Goal: Transaction & Acquisition: Purchase product/service

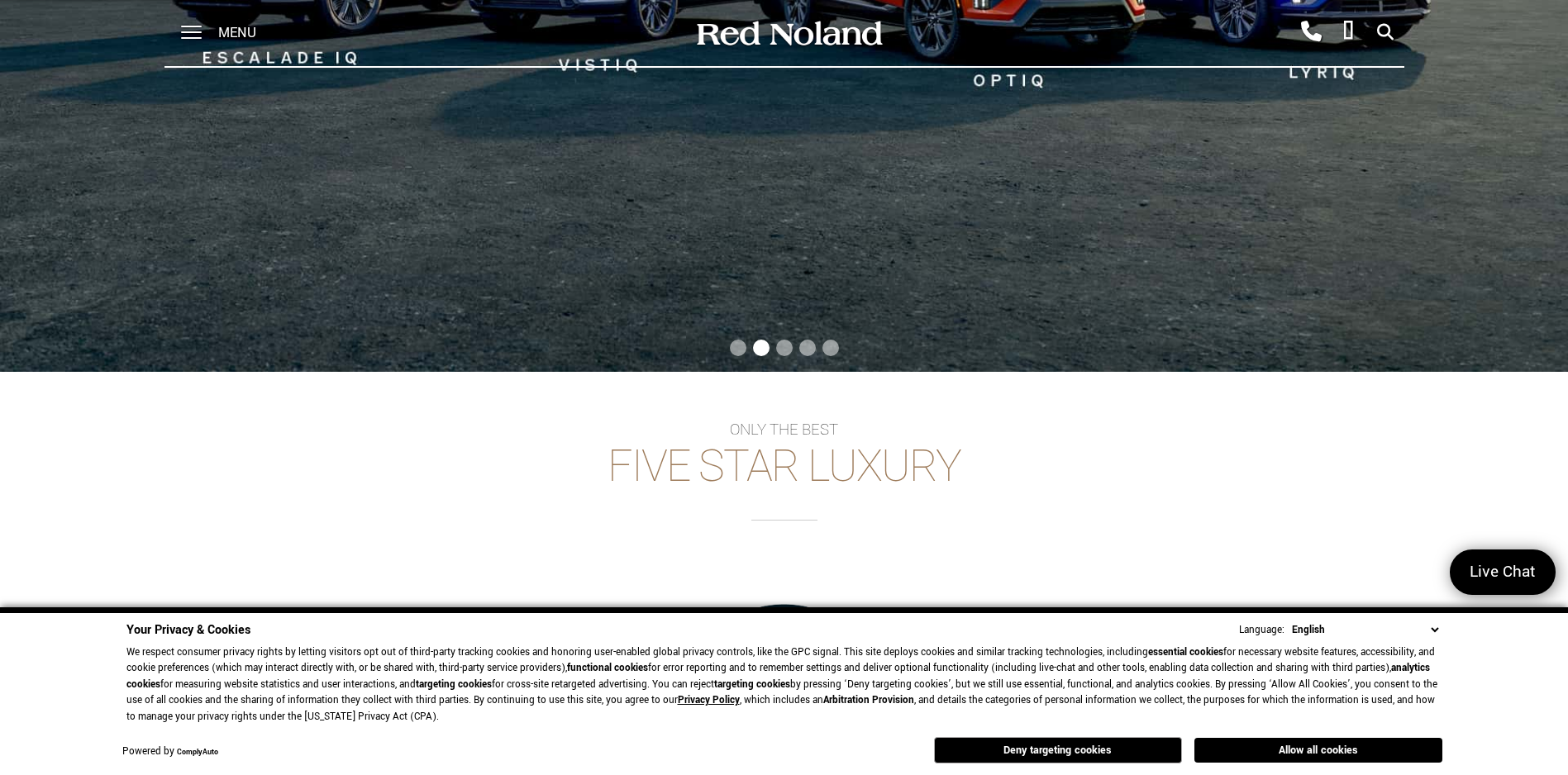
scroll to position [660, 0]
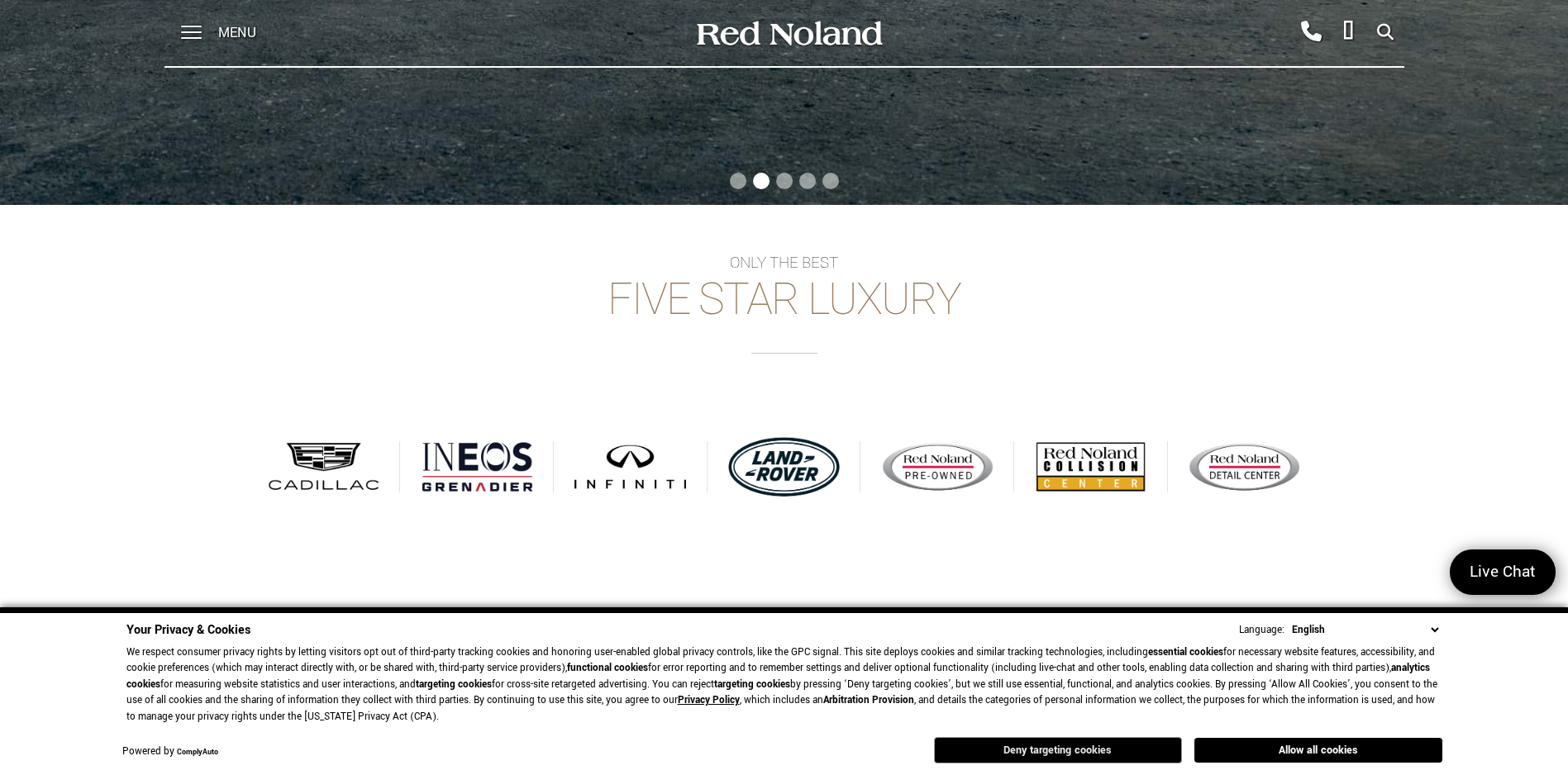
click at [1115, 751] on button "Deny targeting cookies" at bounding box center [1058, 751] width 248 height 27
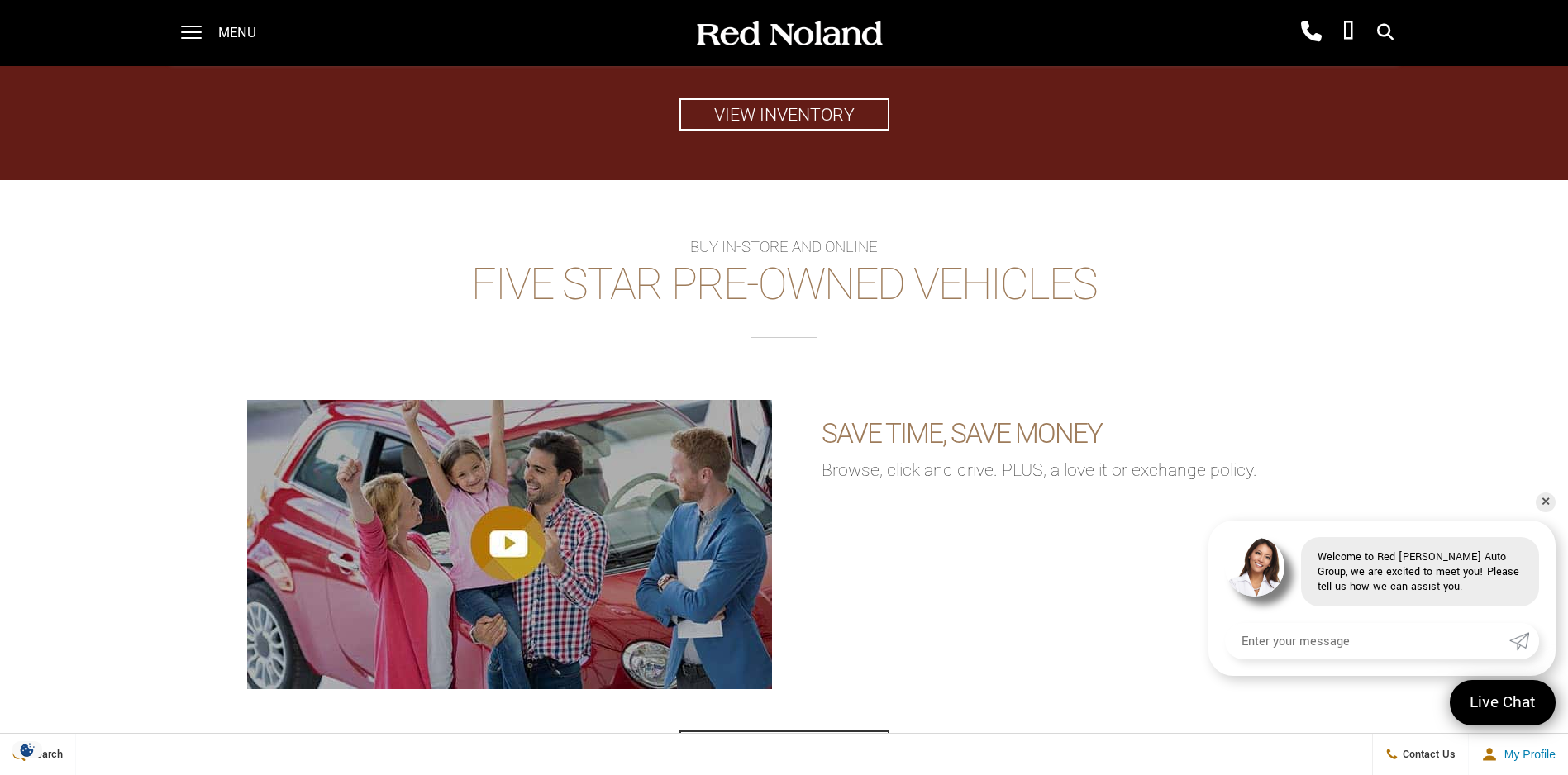
scroll to position [2228, 0]
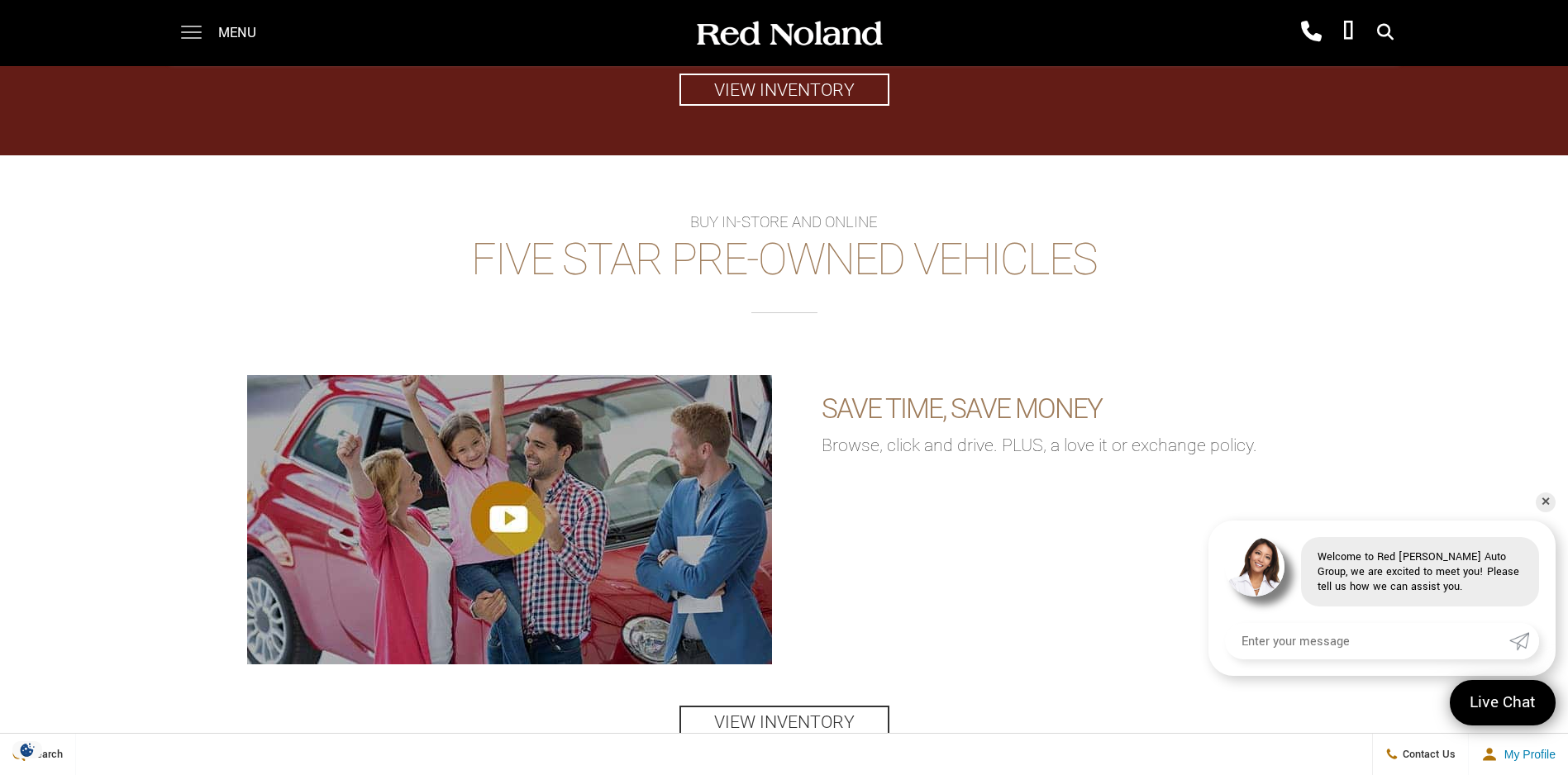
click at [190, 27] on span at bounding box center [191, 27] width 21 height 2
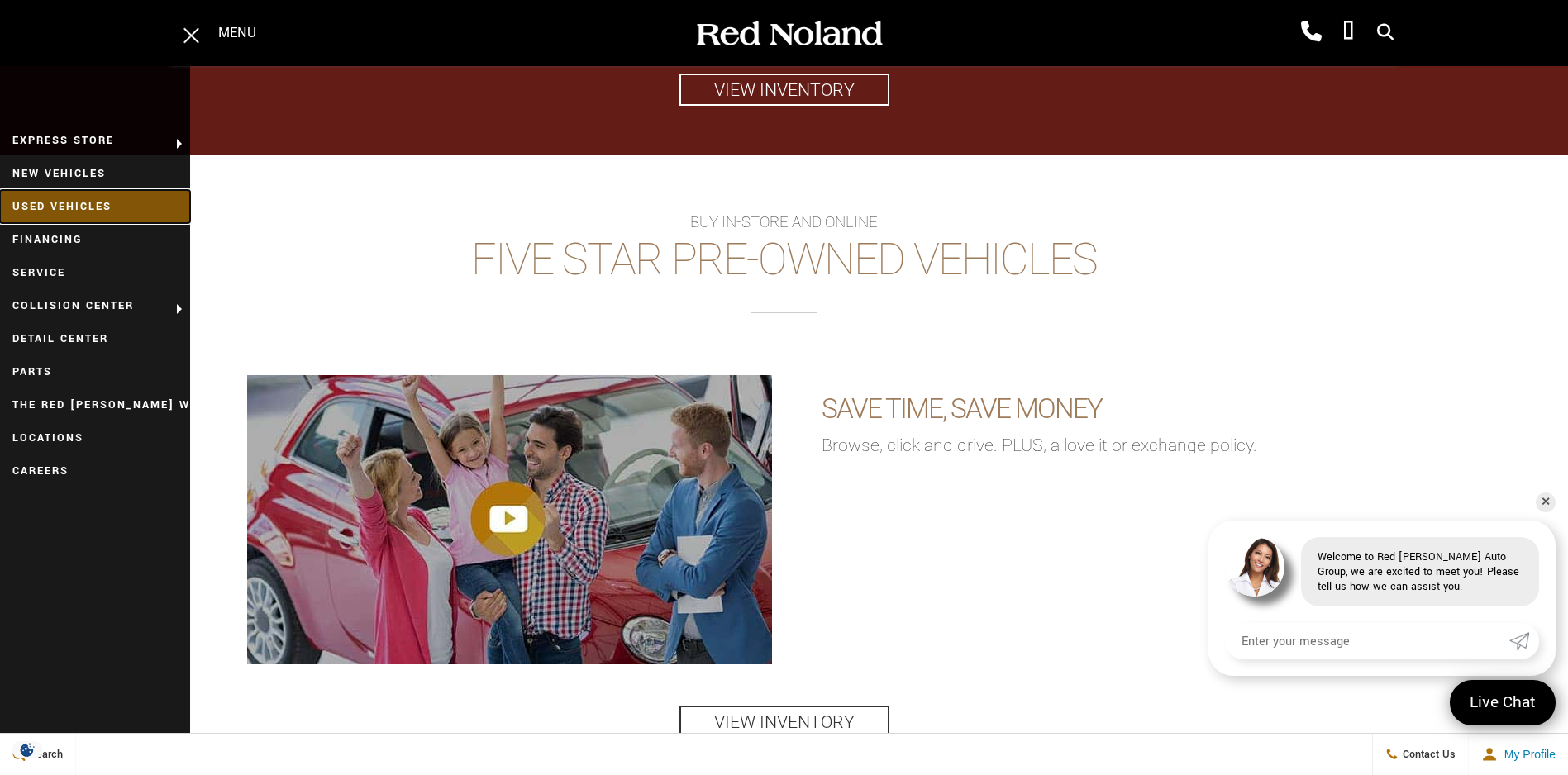
click at [104, 203] on link "Used Vehicles" at bounding box center [95, 206] width 190 height 33
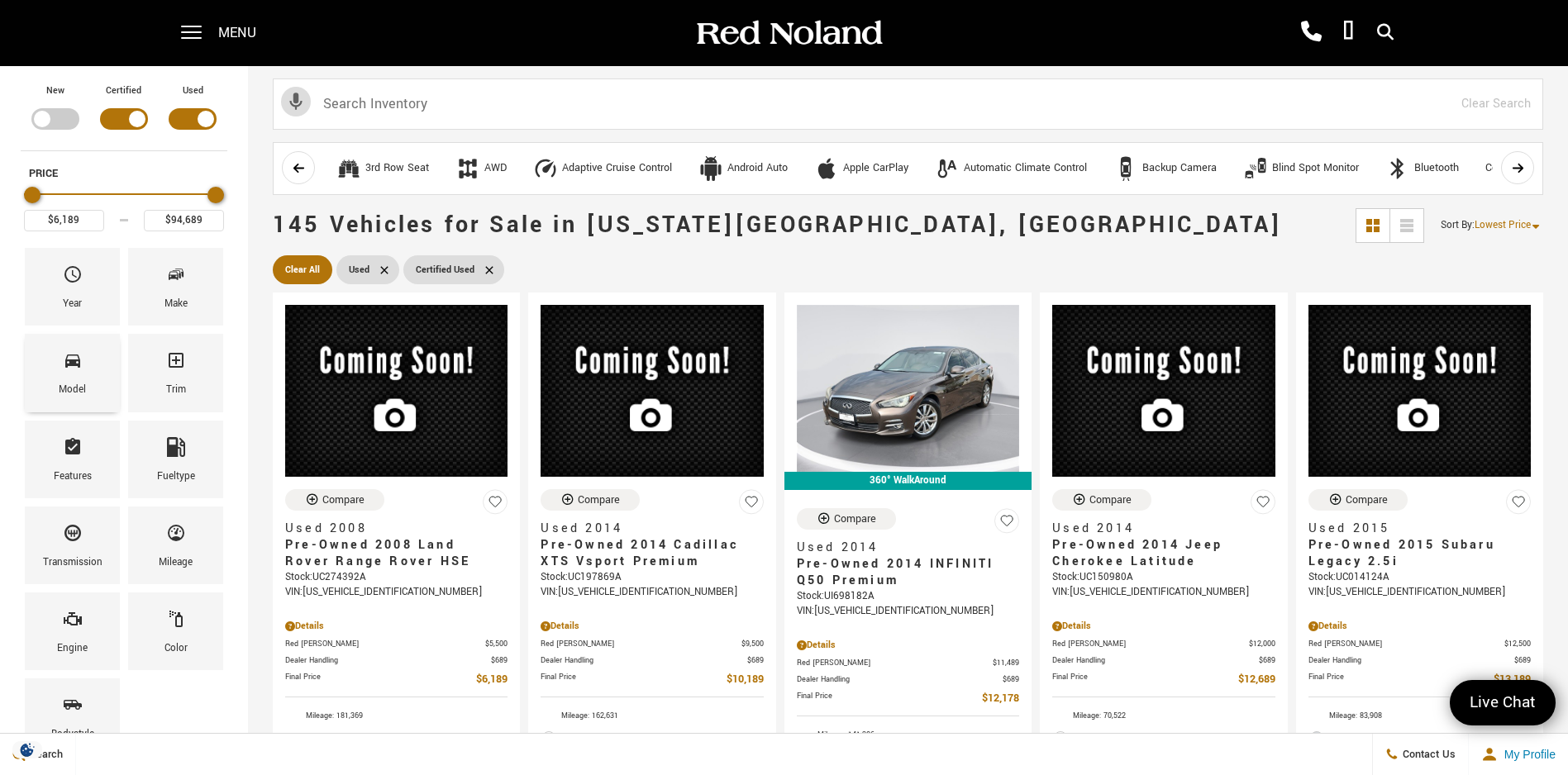
click at [70, 378] on span "Model" at bounding box center [73, 363] width 20 height 35
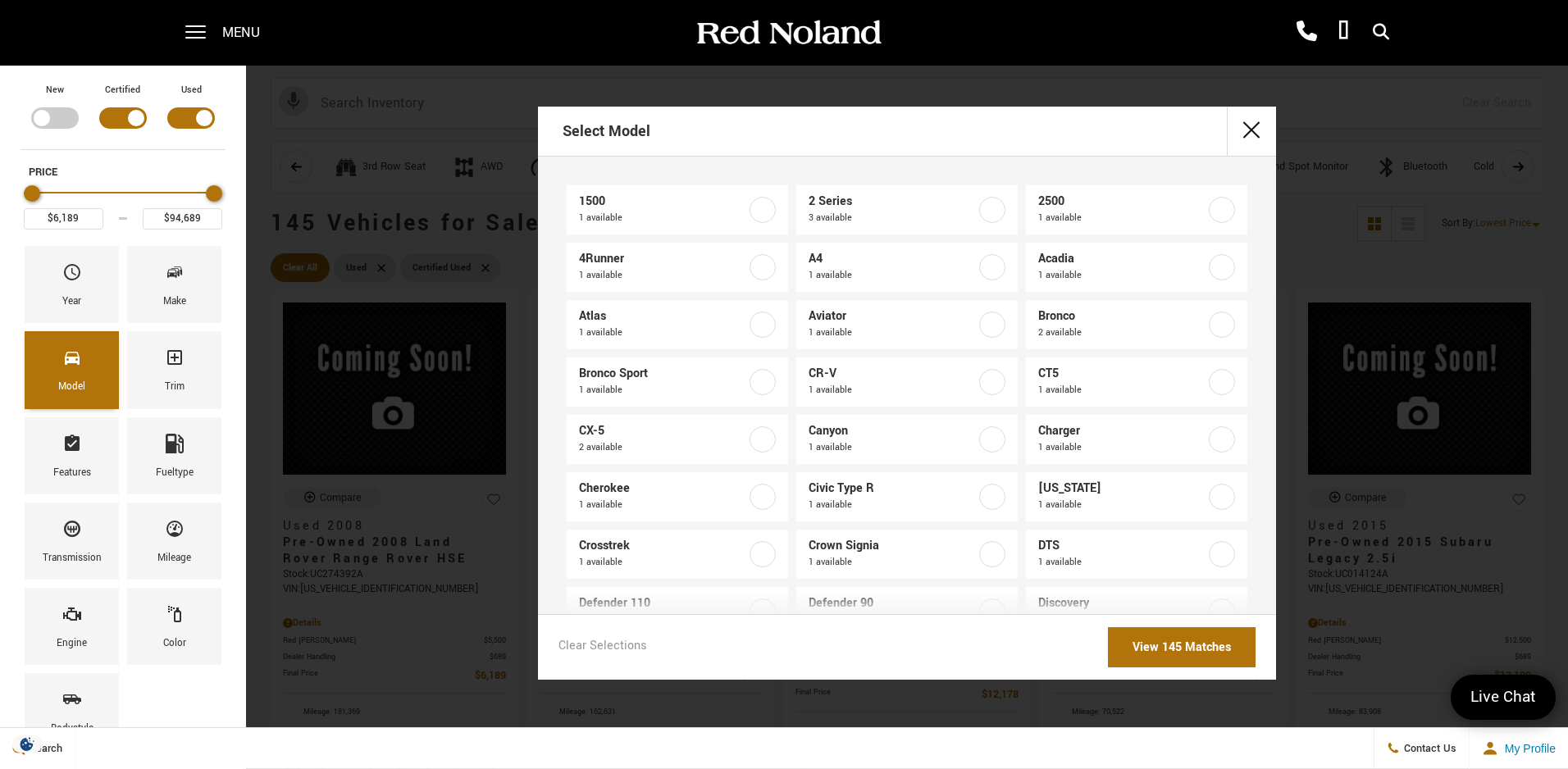
click at [69, 375] on span "Model" at bounding box center [72, 360] width 20 height 35
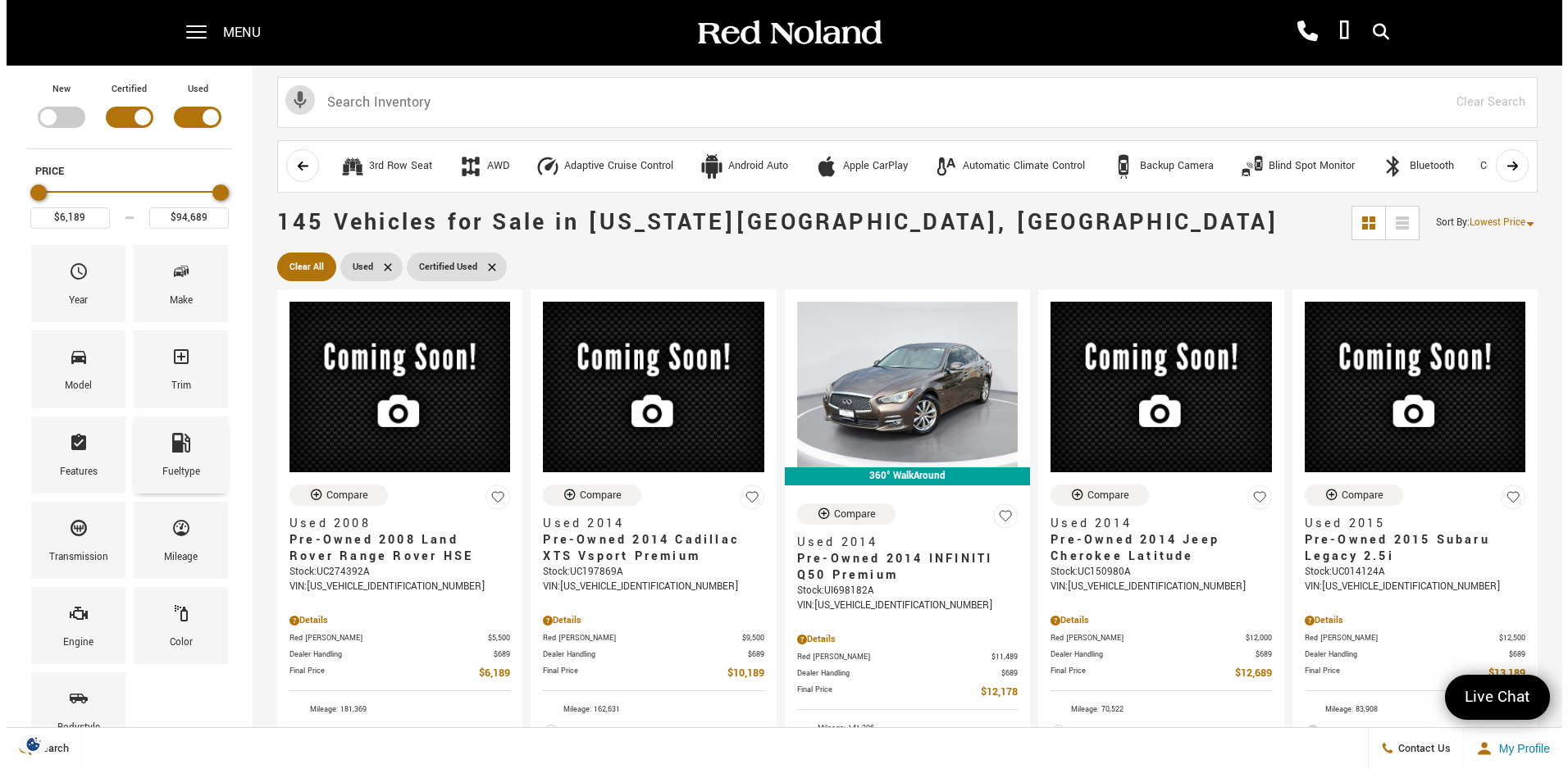
scroll to position [82, 0]
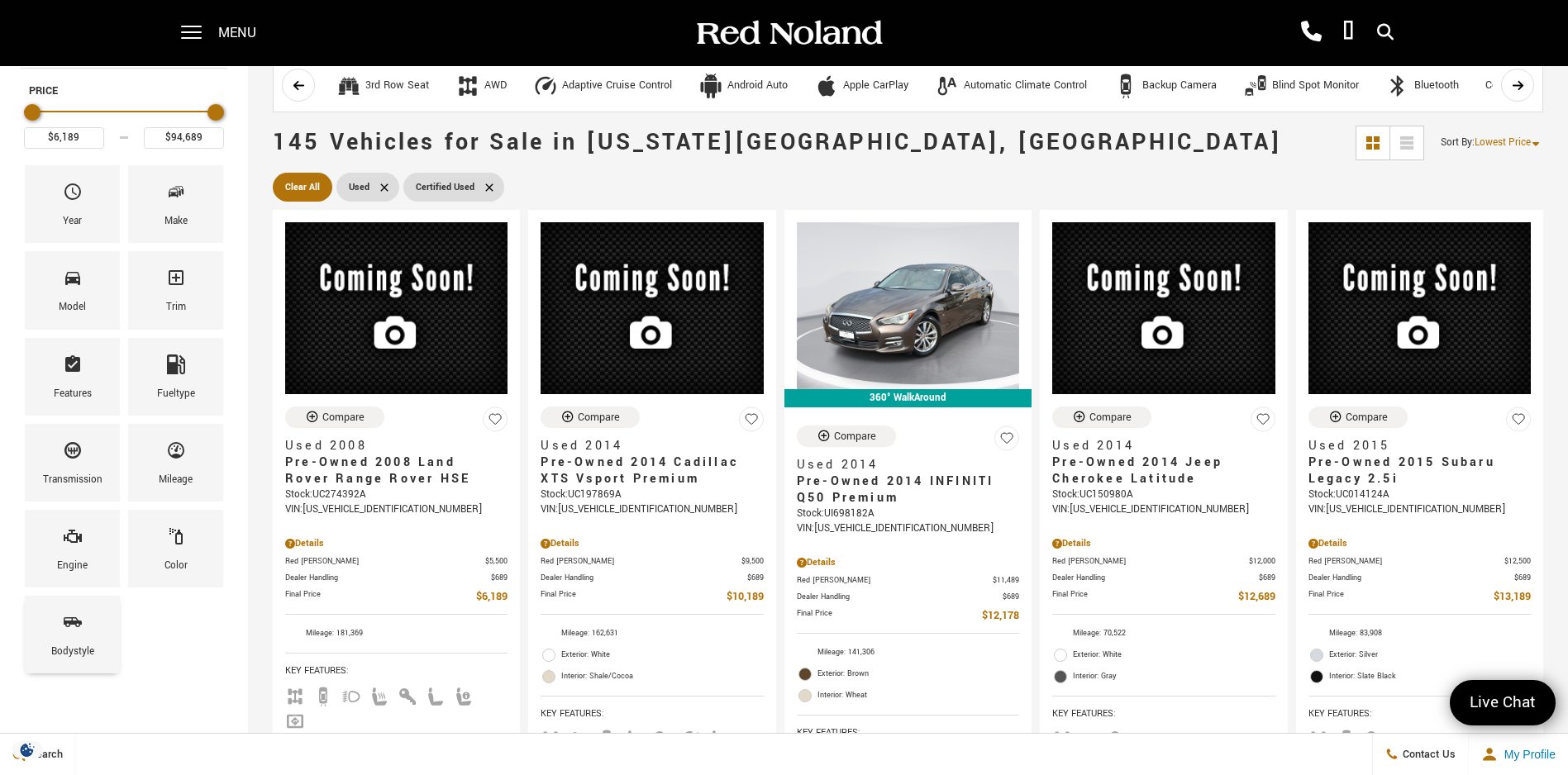
click at [81, 628] on icon "Bodystyle" at bounding box center [73, 622] width 20 height 20
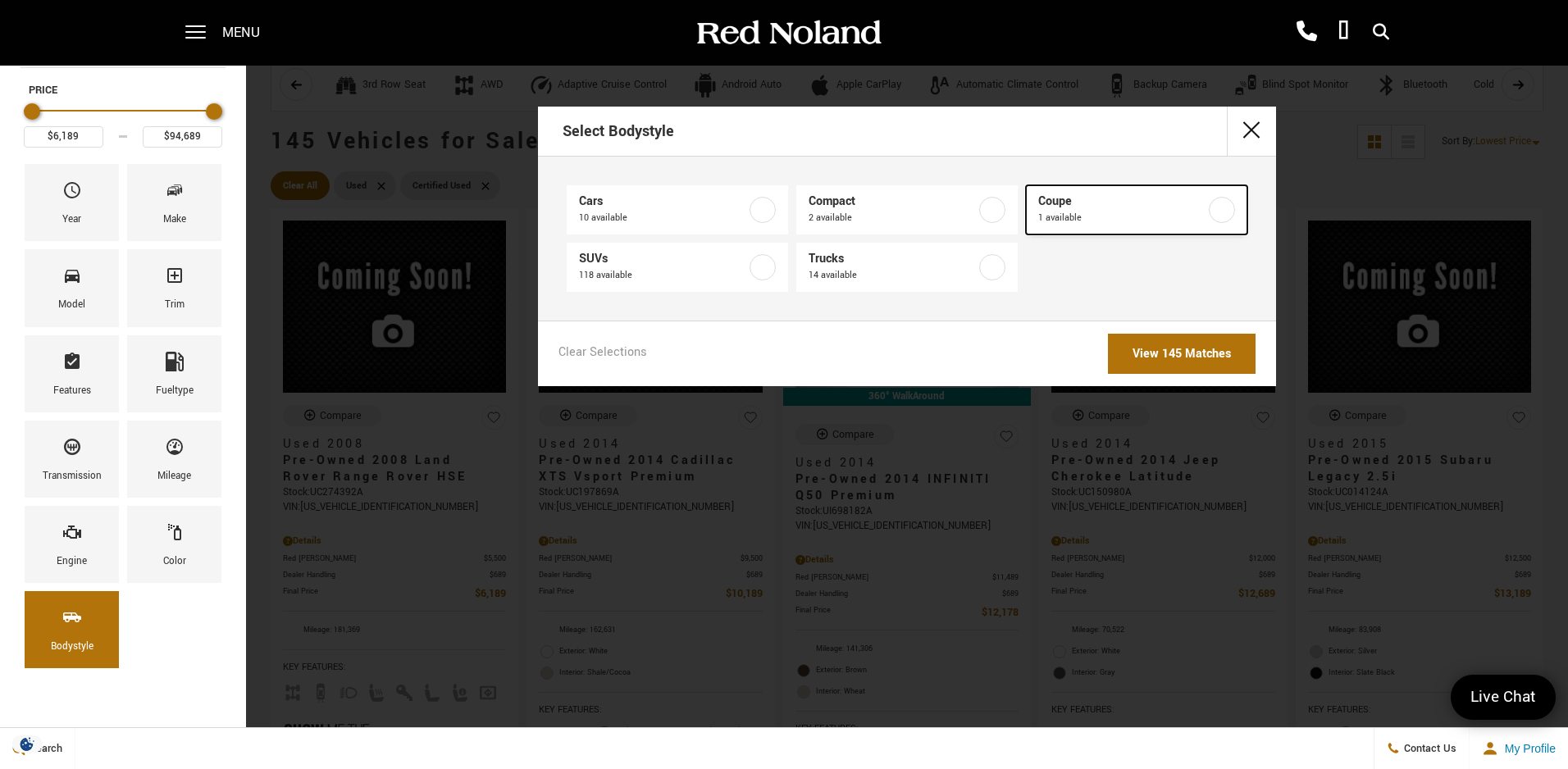
click at [1181, 200] on span "Coupe" at bounding box center [1122, 202] width 167 height 16
type input "$21,689"
checkbox input "true"
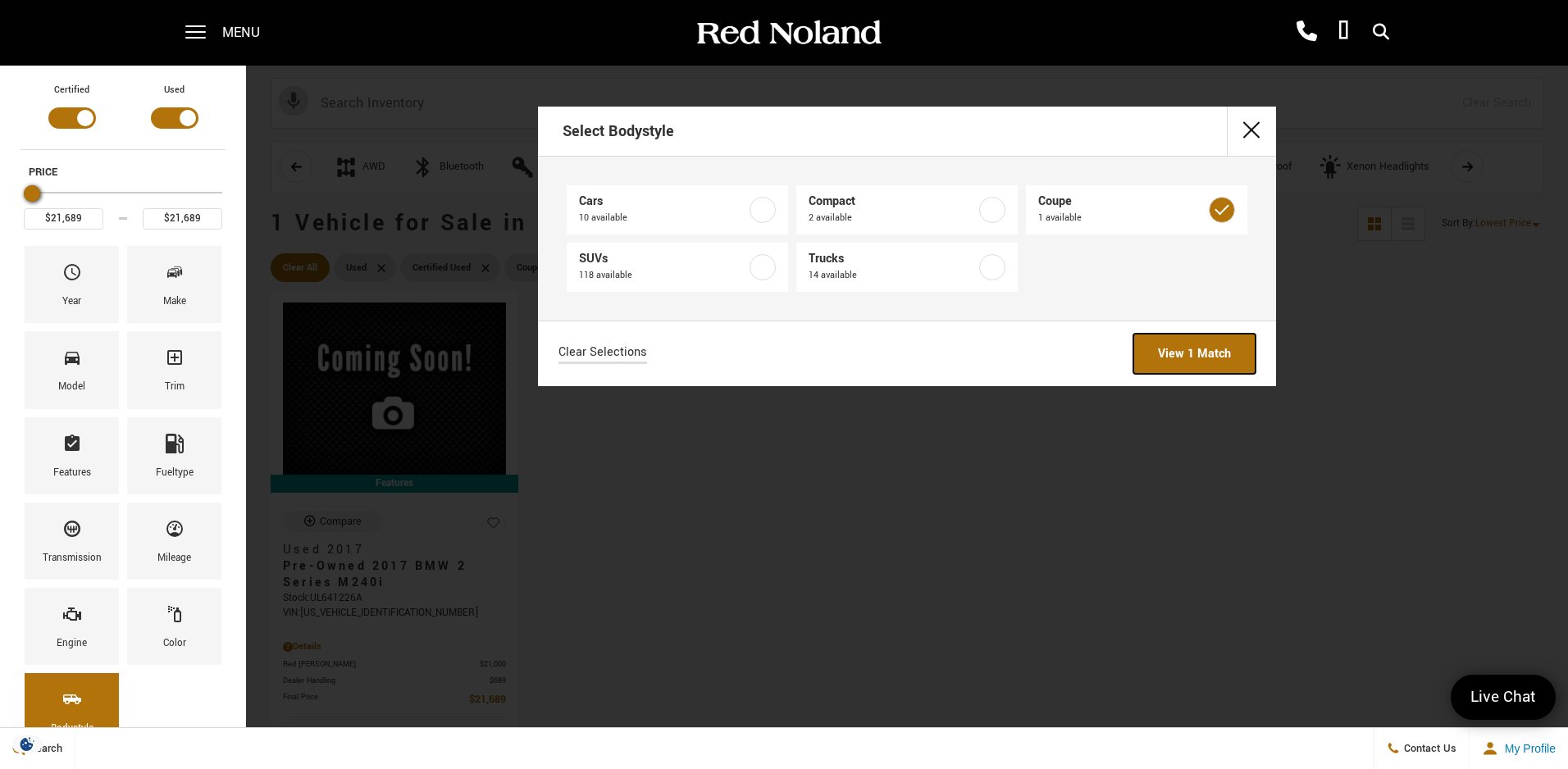
click at [1220, 364] on link "View 1 Match" at bounding box center [1194, 353] width 122 height 40
